Goal: Check status

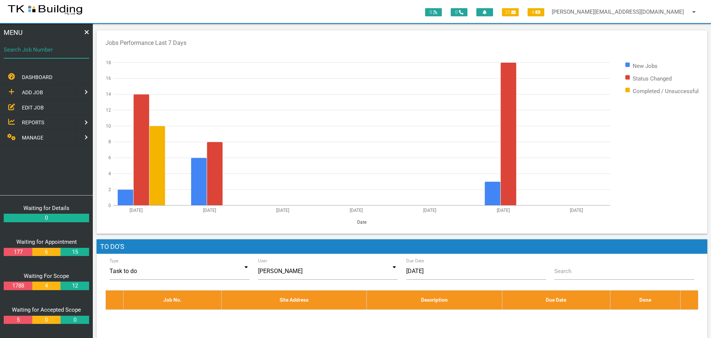
click at [44, 55] on input "Search Job Number" at bounding box center [46, 49] width 85 height 17
type input "27843"
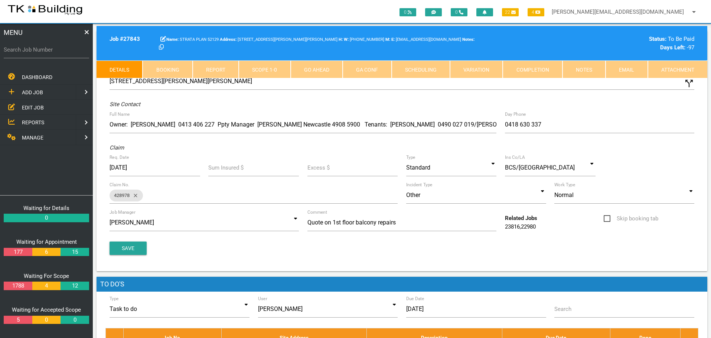
click at [273, 70] on link "Scope 1 - 0" at bounding box center [265, 69] width 52 height 18
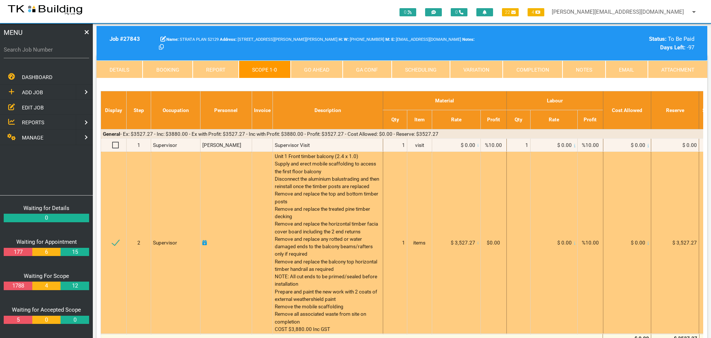
scroll to position [37, 0]
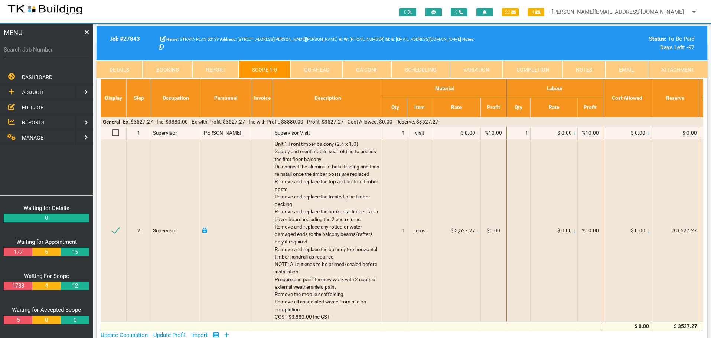
click at [596, 70] on link "Notes" at bounding box center [583, 69] width 43 height 18
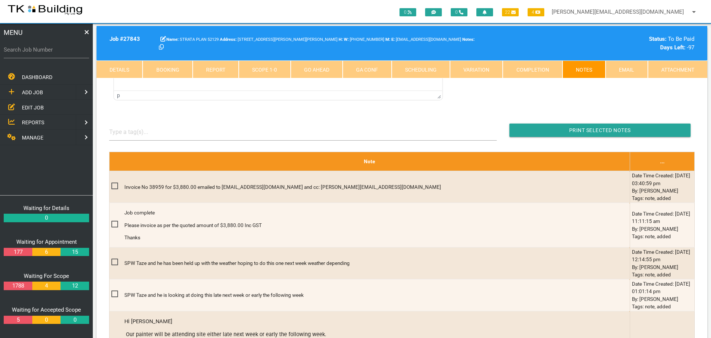
scroll to position [186, 0]
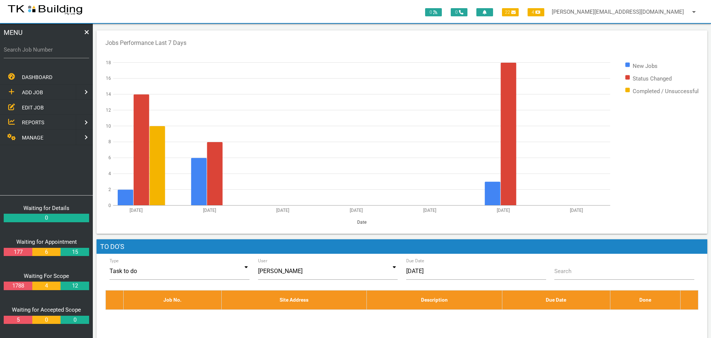
click at [29, 53] on label "Search Job Number" at bounding box center [46, 50] width 85 height 9
click at [29, 53] on input "Search Job Number" at bounding box center [46, 49] width 85 height 17
type input "27781"
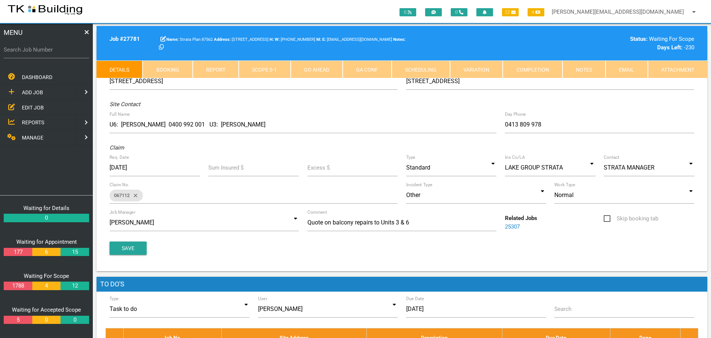
click at [570, 69] on link "Notes" at bounding box center [583, 69] width 43 height 18
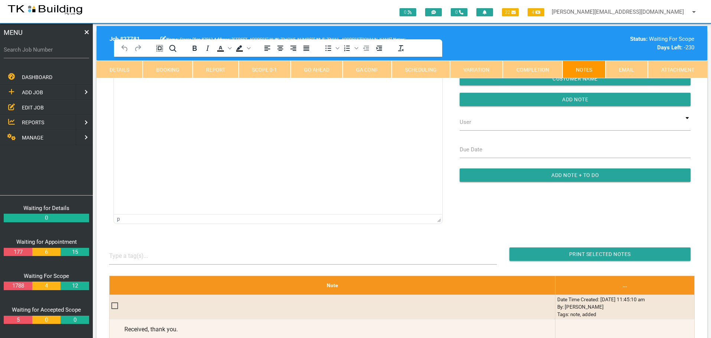
click at [153, 91] on html at bounding box center [278, 74] width 328 height 34
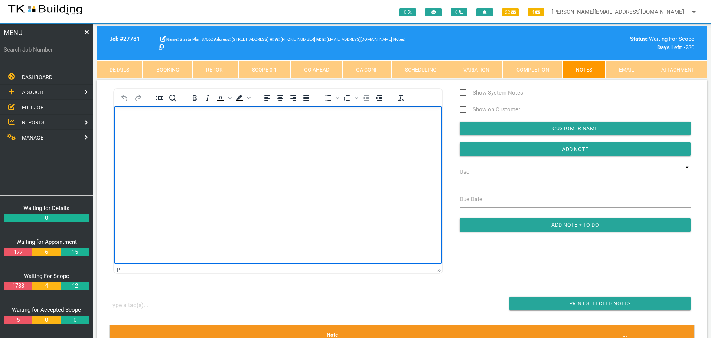
click at [135, 121] on body "Rich Text Area. Press ALT-0 for help." at bounding box center [278, 127] width 328 height 24
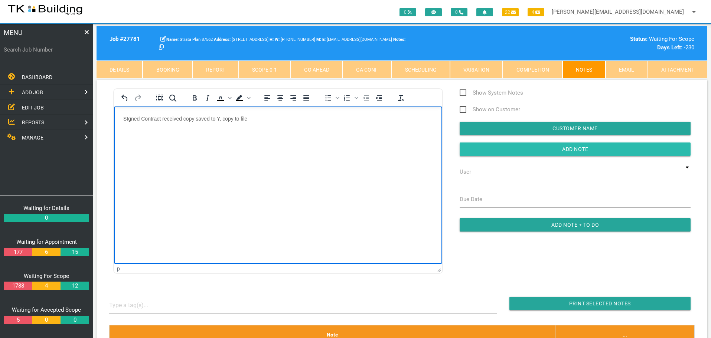
click at [485, 148] on input "Add Note" at bounding box center [574, 148] width 231 height 13
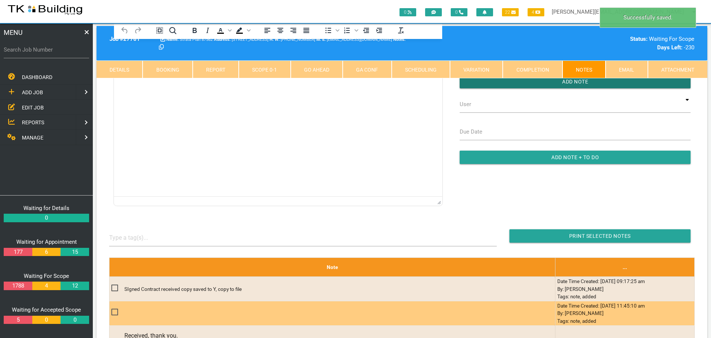
scroll to position [186, 0]
